Goal: Task Accomplishment & Management: Use online tool/utility

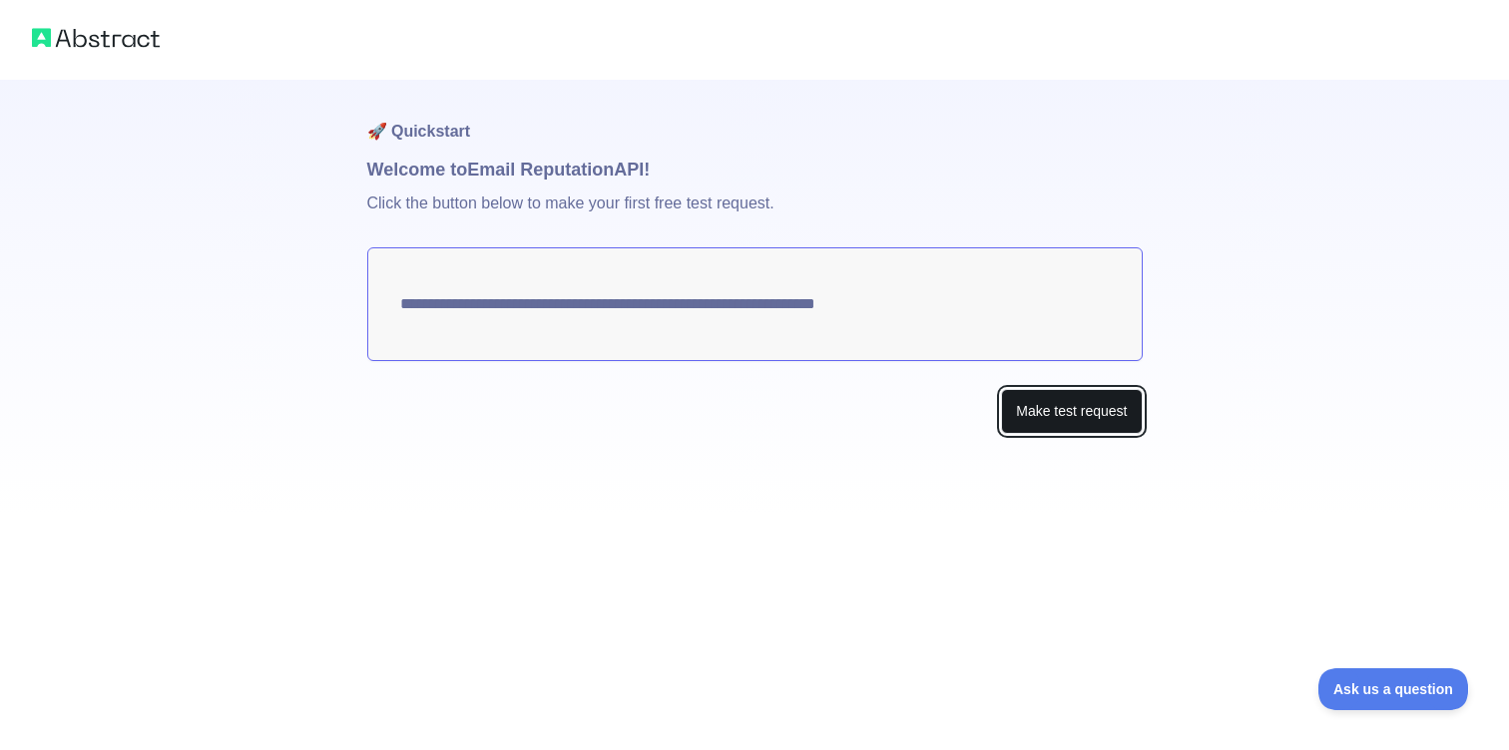
click at [1054, 421] on button "Make test request" at bounding box center [1071, 411] width 141 height 45
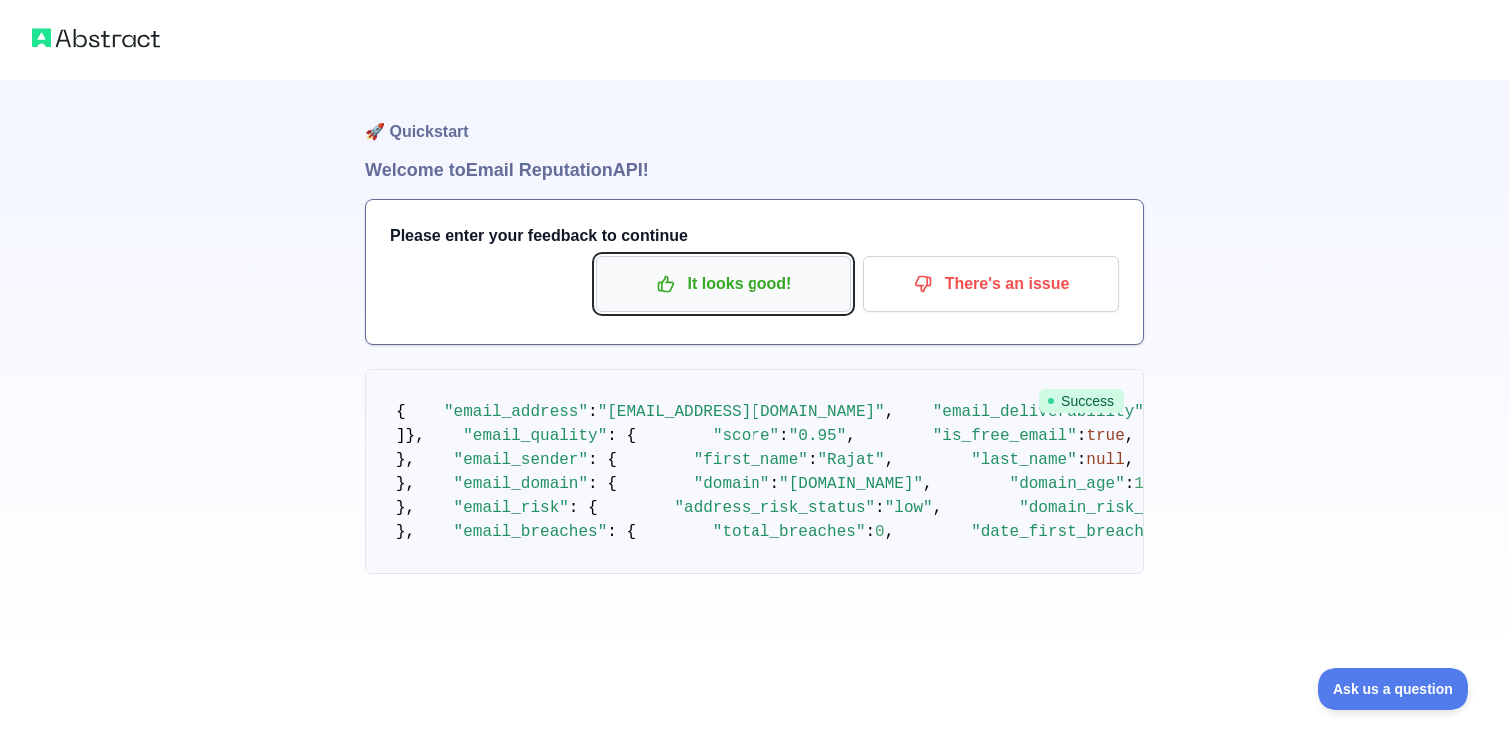
click at [776, 293] on p "It looks good!" at bounding box center [723, 284] width 225 height 34
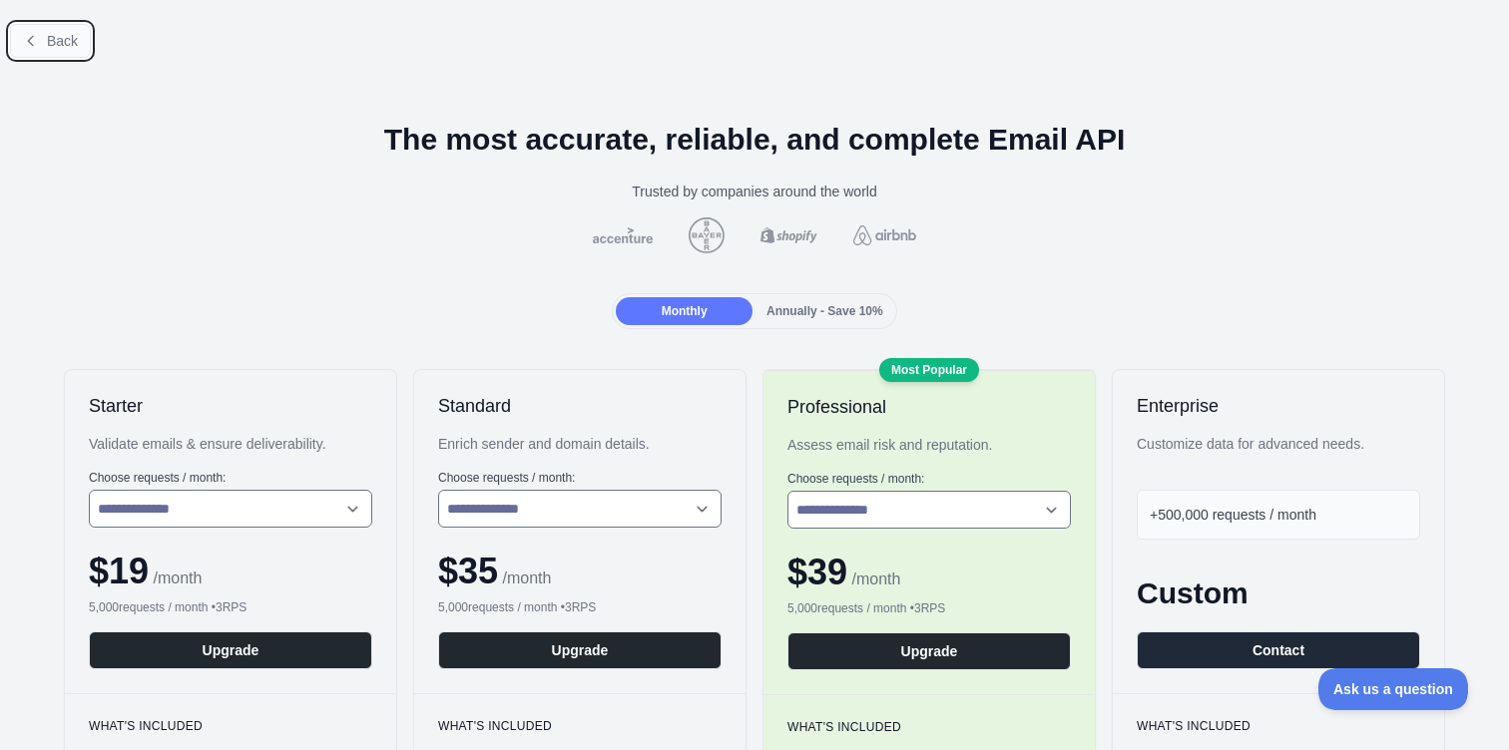
click at [36, 39] on icon at bounding box center [31, 41] width 16 height 16
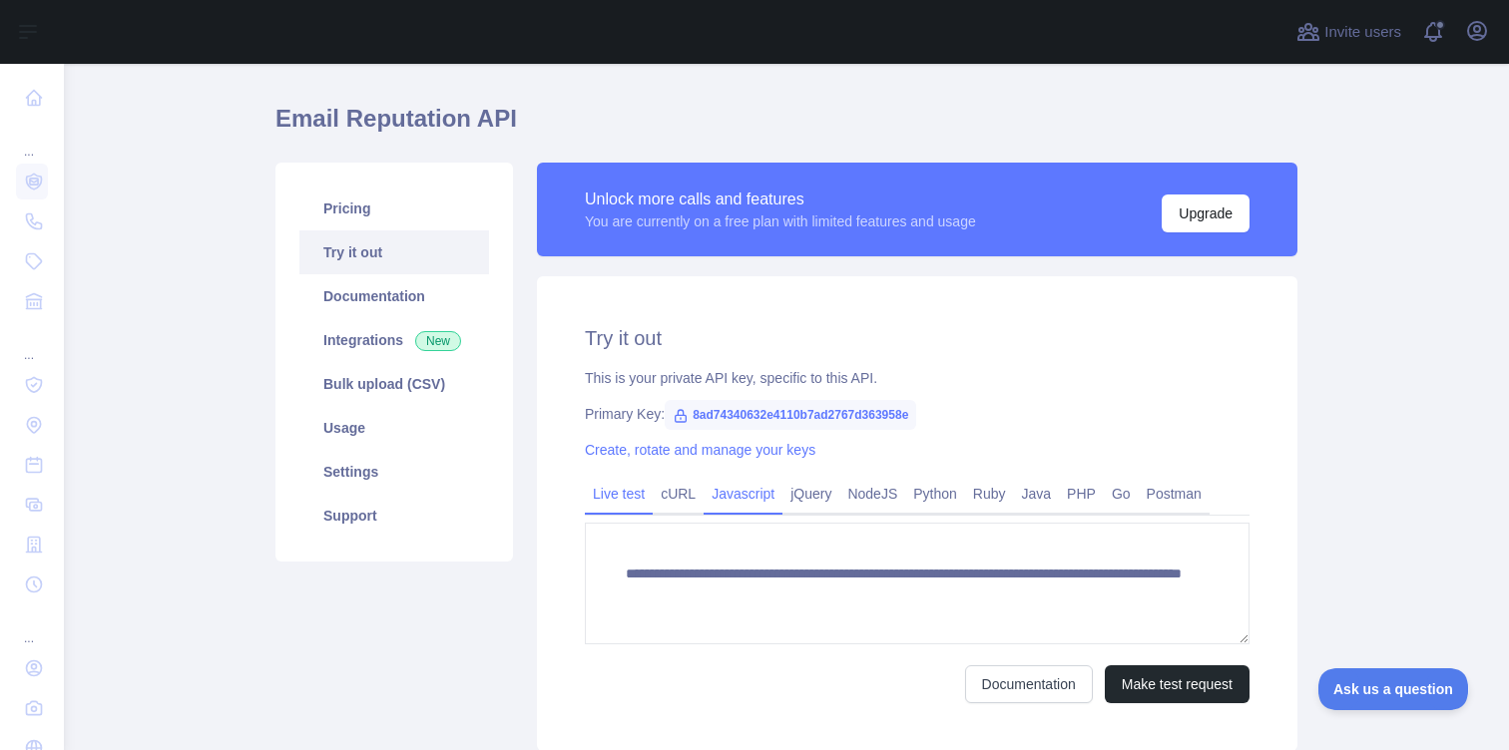
scroll to position [48, 0]
click at [788, 420] on span "8ad74340632e4110b7ad2767d363958e" at bounding box center [789, 416] width 251 height 30
